Goal: Task Accomplishment & Management: Use online tool/utility

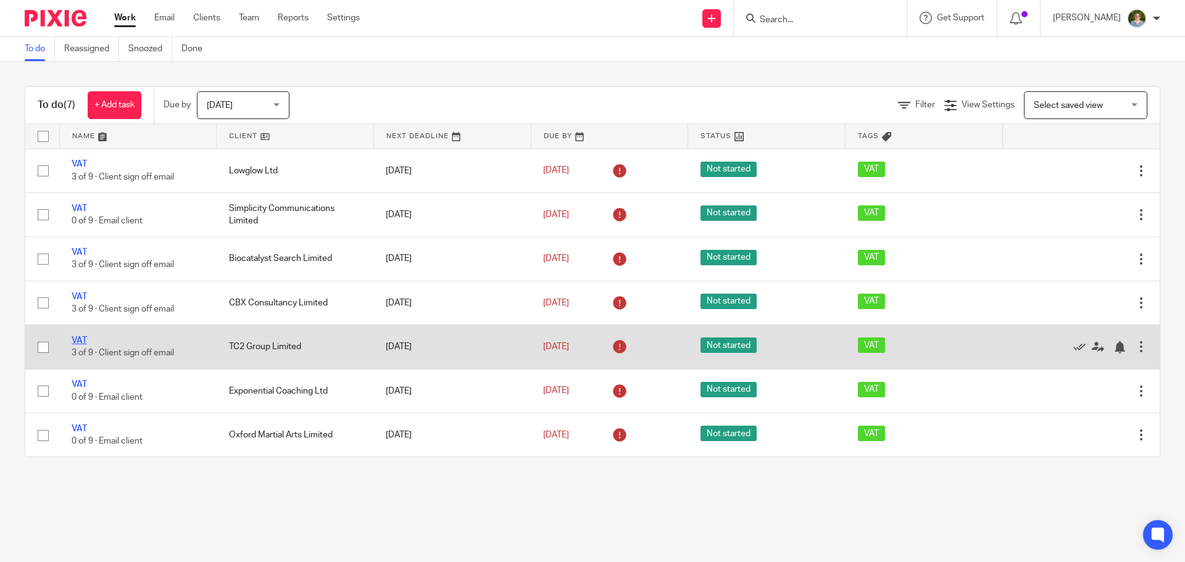
click at [82, 336] on link "VAT" at bounding box center [79, 340] width 15 height 9
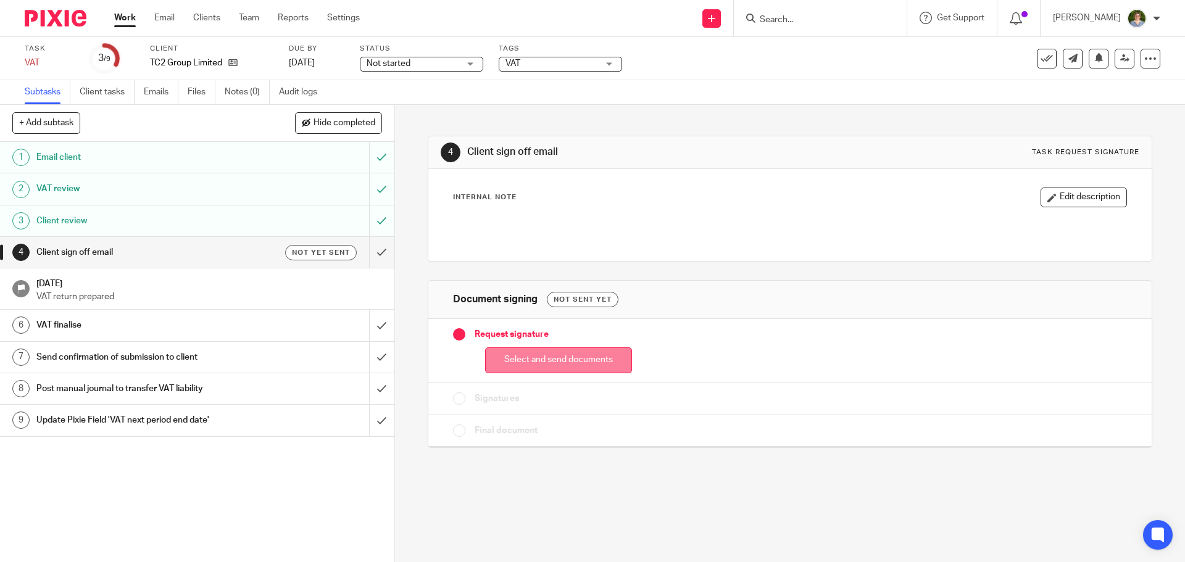
click at [546, 361] on button "Select and send documents" at bounding box center [558, 360] width 147 height 27
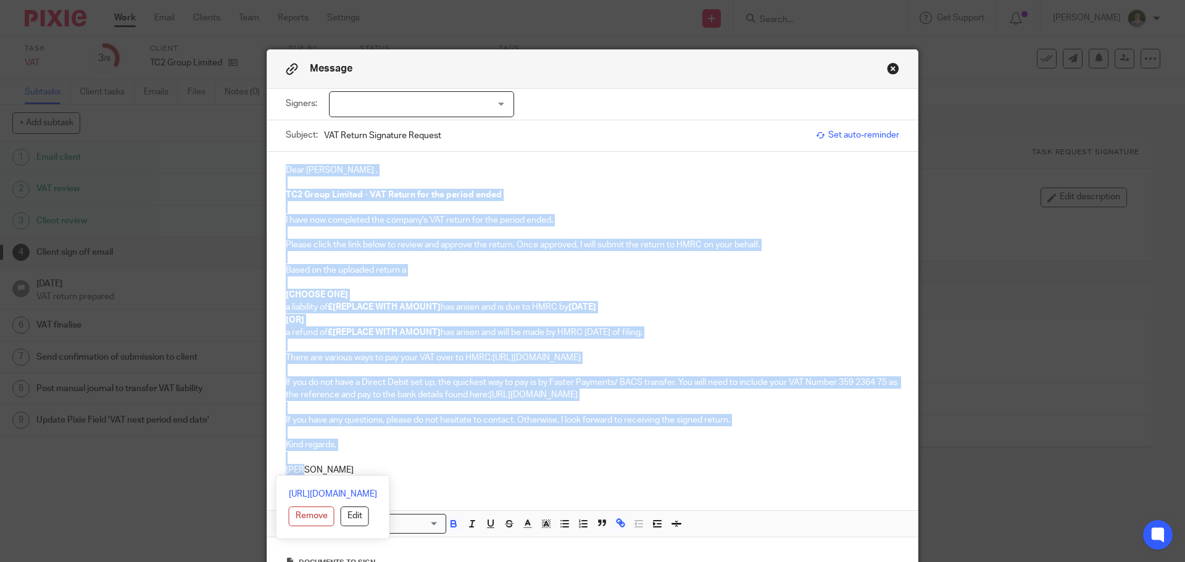
drag, startPoint x: 291, startPoint y: 455, endPoint x: 281, endPoint y: 172, distance: 282.9
click at [281, 172] on div "Dear [PERSON_NAME] , TC2 Group Limited - VAT Return for the period ended I have…" at bounding box center [592, 319] width 650 height 334
copy div "Dear [PERSON_NAME] , TC2 Group Limited - VAT Return for the period ended I have…"
